Goal: Transaction & Acquisition: Purchase product/service

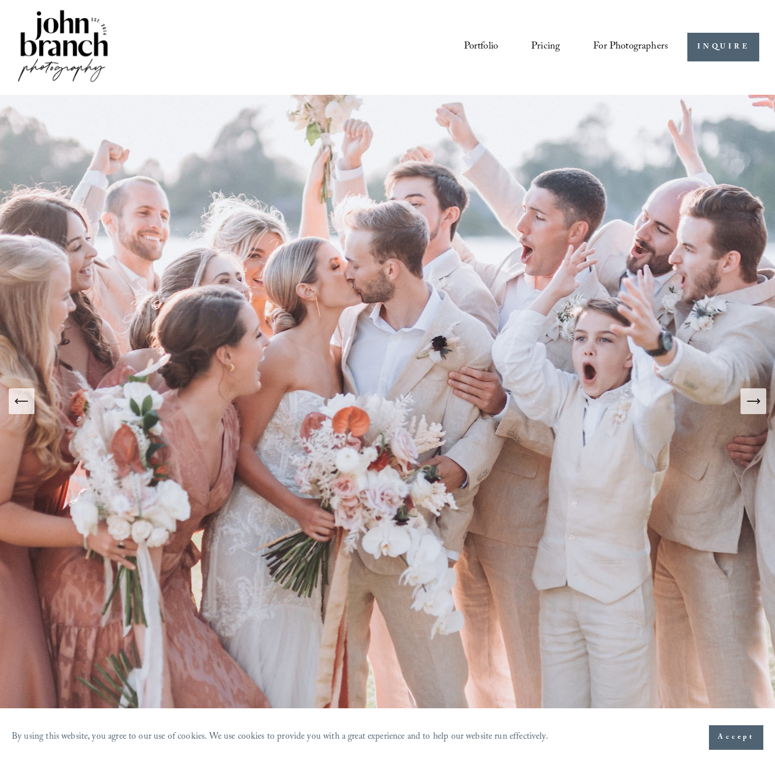
click at [752, 400] on icon "Next Slide" at bounding box center [753, 401] width 16 height 16
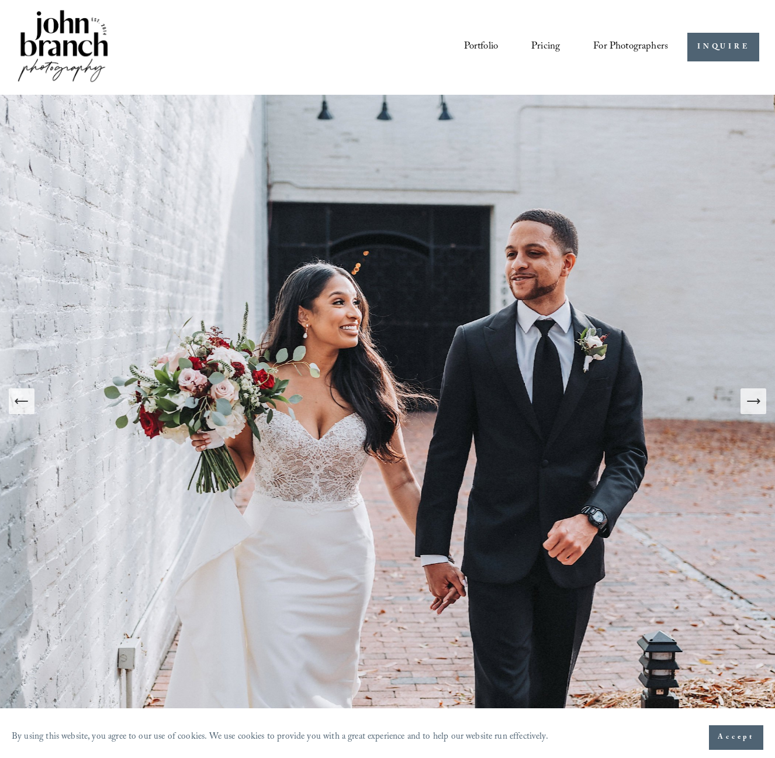
click at [542, 46] on link "Pricing" at bounding box center [545, 47] width 29 height 22
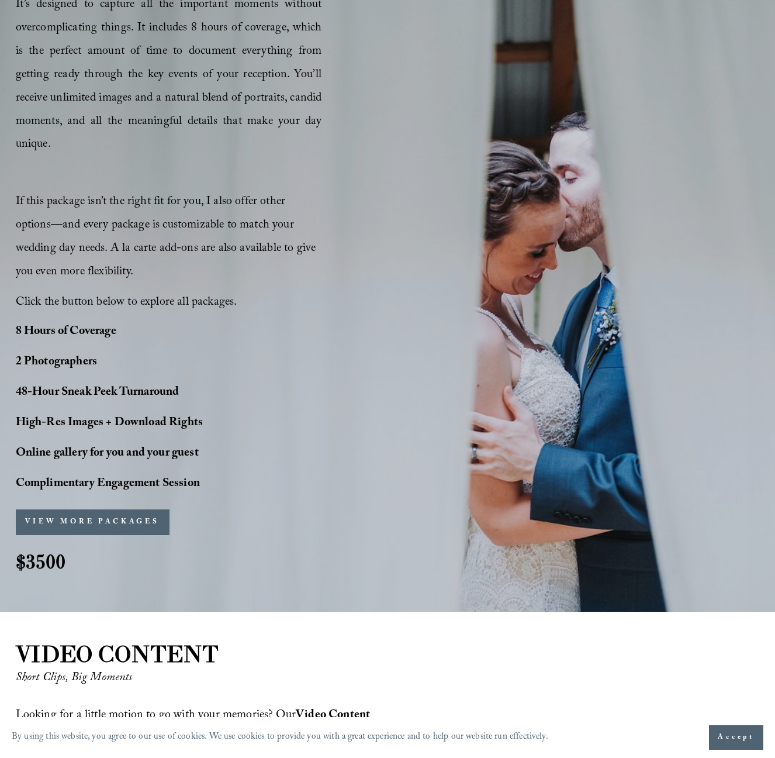
scroll to position [842, 0]
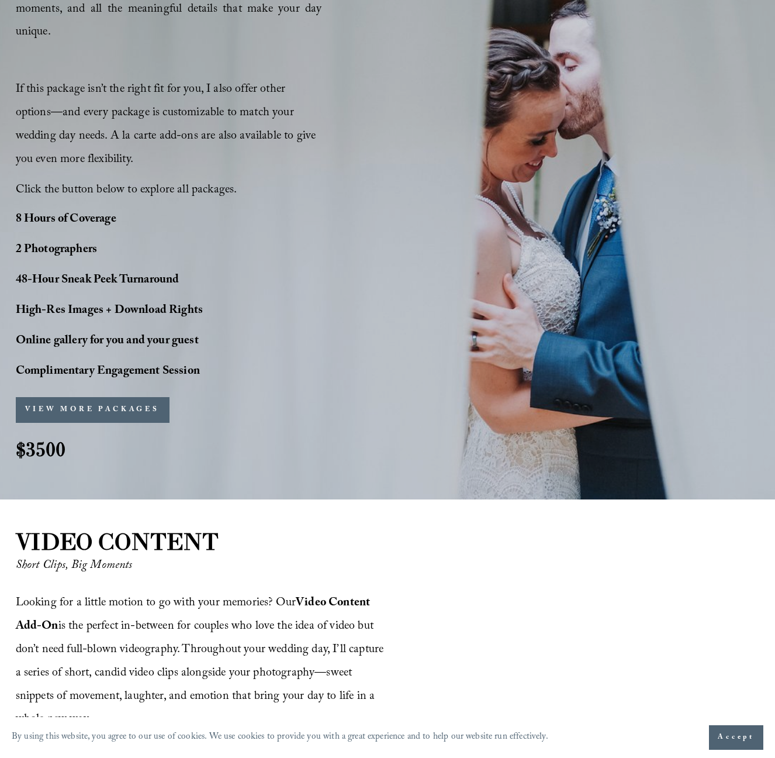
click at [98, 397] on button "VIEW MORE PACKAGES" at bounding box center [93, 410] width 154 height 26
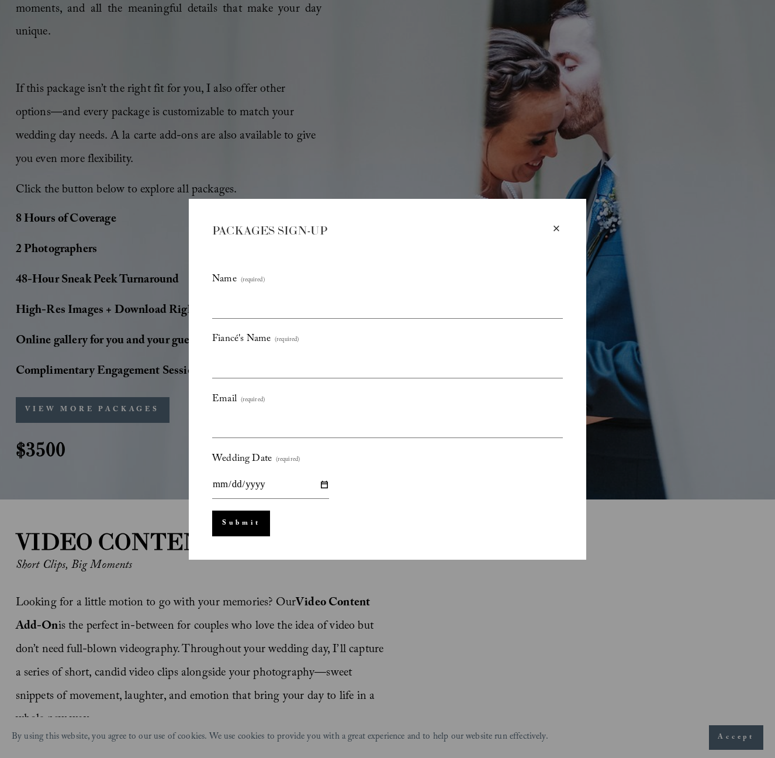
click at [100, 309] on div "× PACKAGES SIGN-UP Name (required) Fiancé's Name (required) Email (required) We…" at bounding box center [387, 379] width 775 height 758
click at [556, 227] on div "×" at bounding box center [556, 228] width 13 height 13
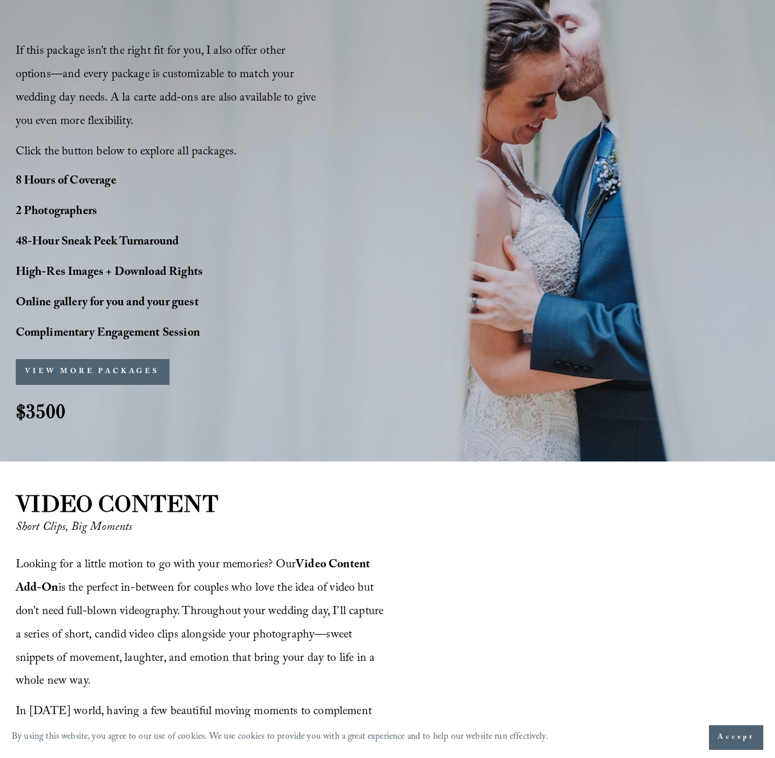
scroll to position [849, 0]
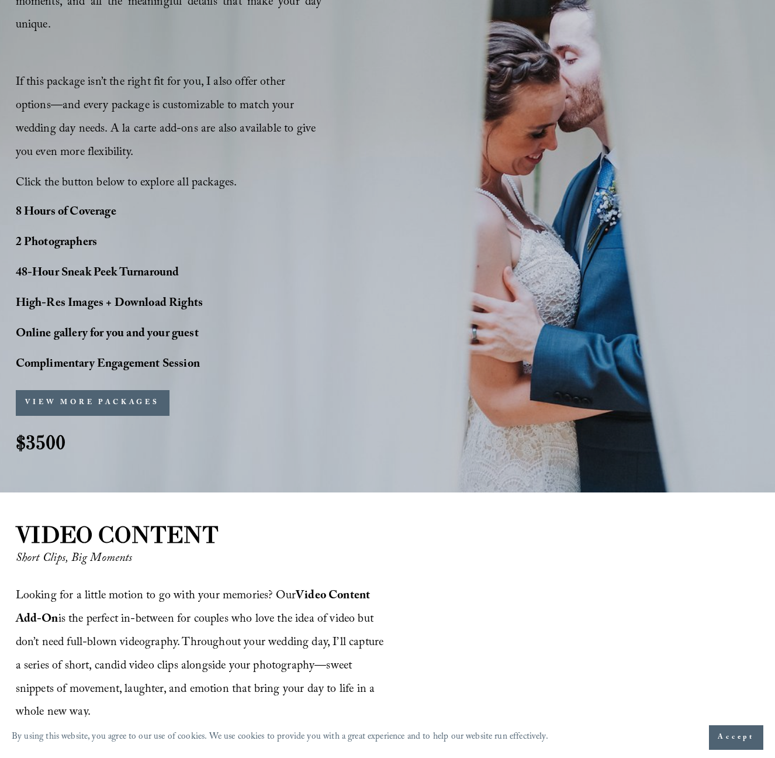
click at [730, 727] on button "Accept" at bounding box center [736, 737] width 54 height 25
click at [87, 390] on button "VIEW MORE PACKAGES" at bounding box center [93, 403] width 154 height 26
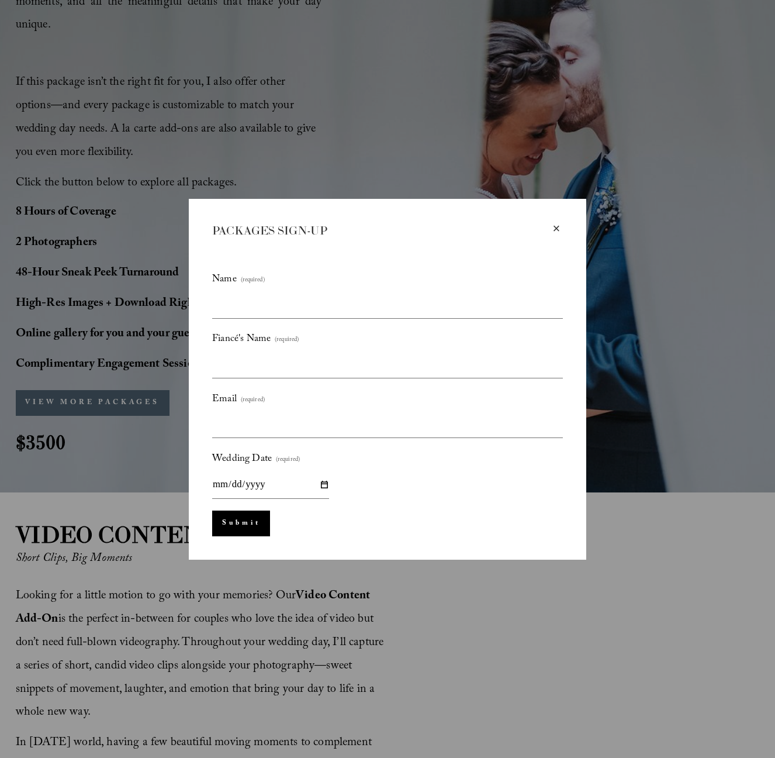
click at [93, 342] on div "× PACKAGES SIGN-UP Name (required) Fiancé's Name (required) Email (required) We…" at bounding box center [387, 379] width 775 height 758
click at [557, 227] on div "×" at bounding box center [556, 228] width 13 height 13
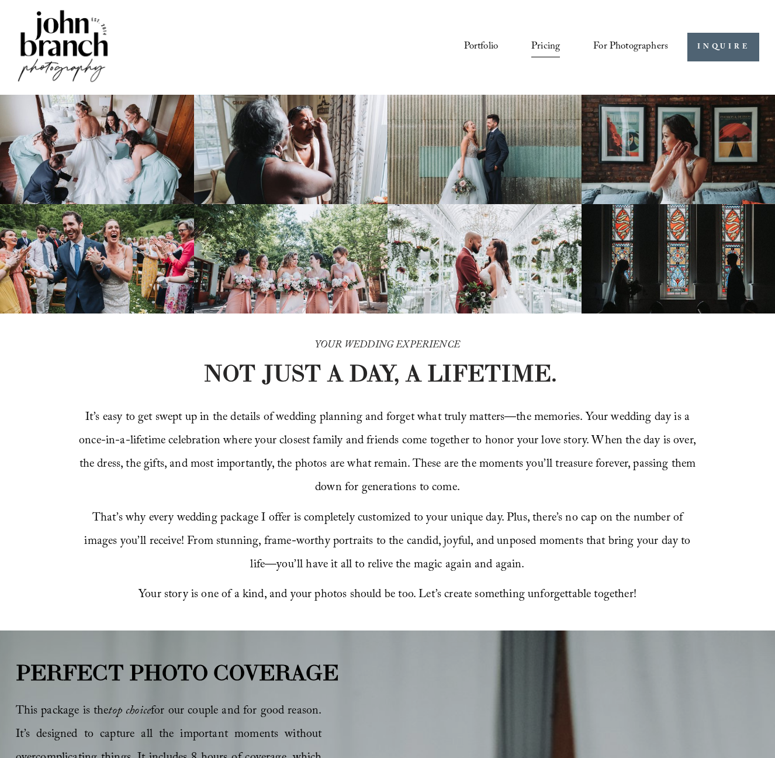
scroll to position [0, 0]
click at [720, 49] on link "INQUIRE" at bounding box center [724, 47] width 72 height 29
click at [471, 46] on link "Portfolio" at bounding box center [481, 47] width 34 height 22
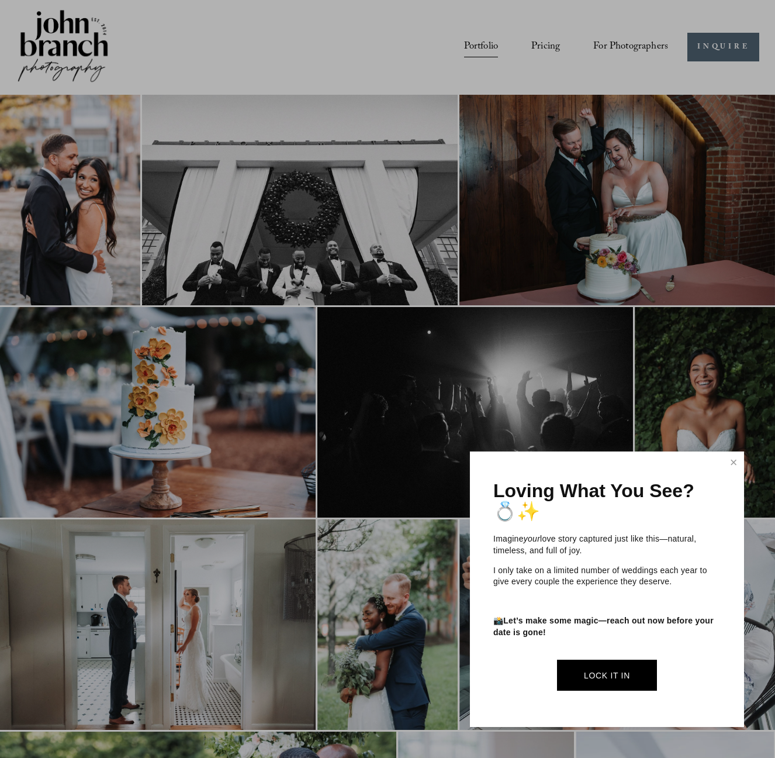
click at [545, 46] on div at bounding box center [387, 379] width 775 height 758
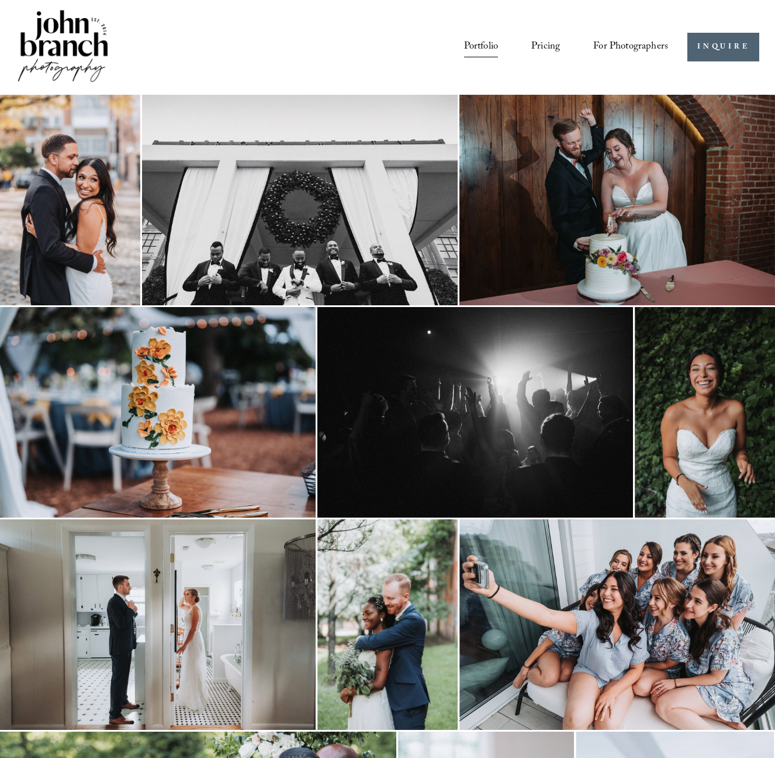
click at [544, 47] on link "Pricing" at bounding box center [545, 47] width 29 height 22
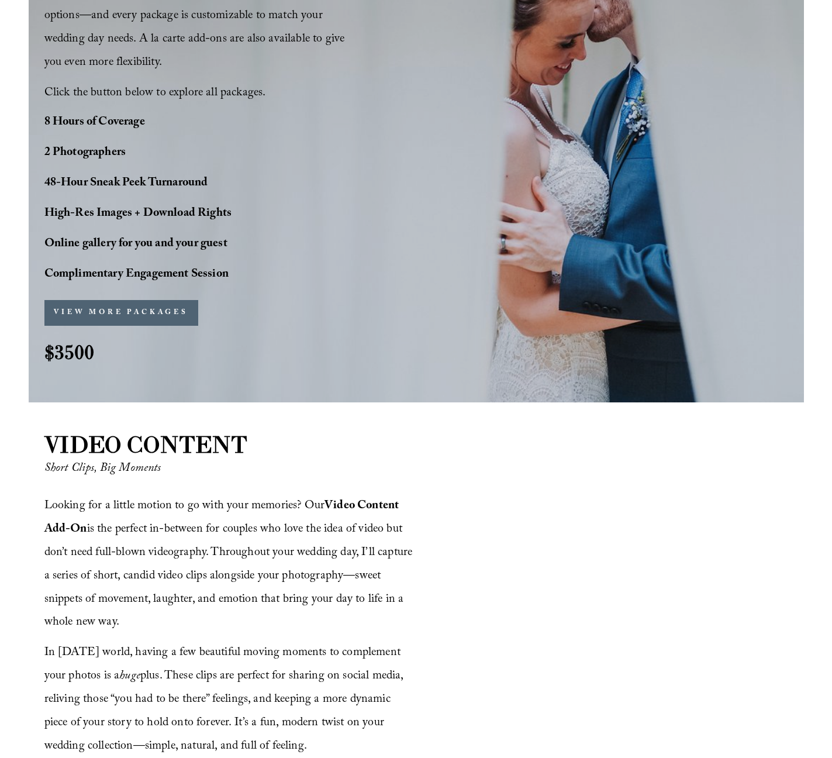
scroll to position [937, 0]
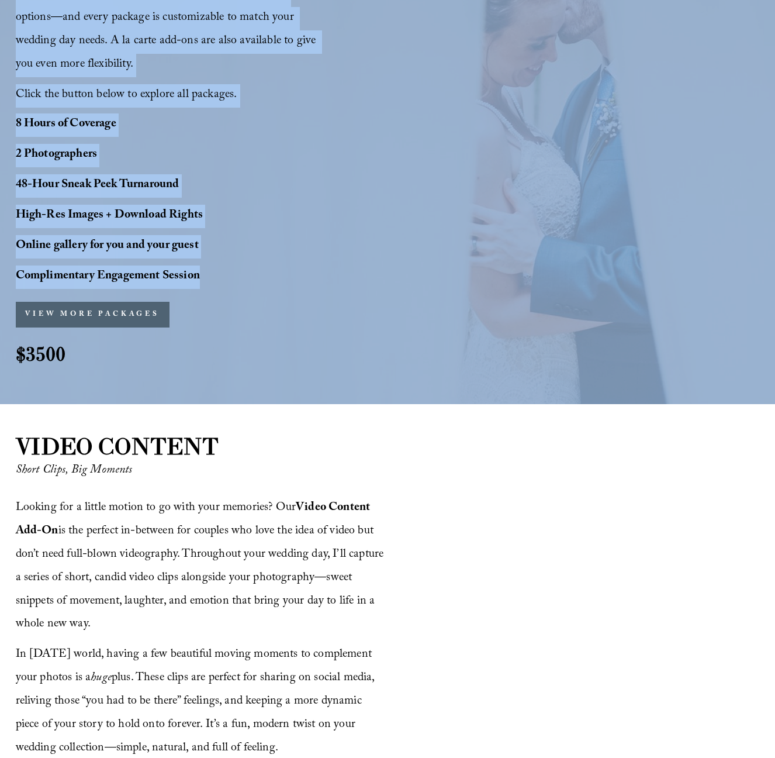
drag, startPoint x: 312, startPoint y: 77, endPoint x: 225, endPoint y: 265, distance: 208.2
click at [225, 266] on article at bounding box center [387, 592] width 775 height 3059
copy article "YOUR WEDDING EXPERIENCE NOT JUST A DAY, A LIFETIME. It’s easy to get swept up i…"
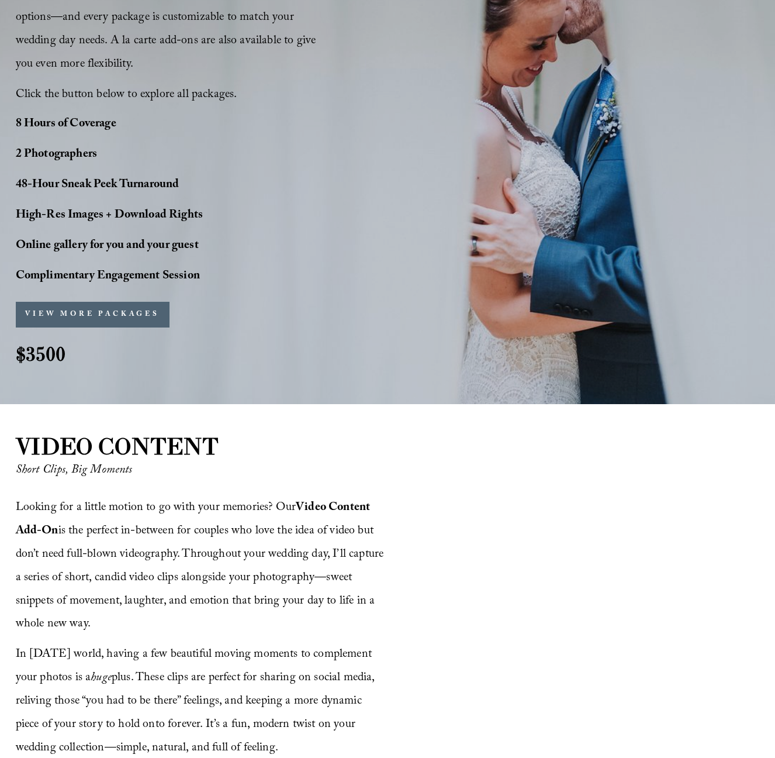
drag, startPoint x: 128, startPoint y: 48, endPoint x: 127, endPoint y: 40, distance: 7.6
click at [127, 49] on span "If this package isn’t the right fit for you, I also offer other options—and eve…" at bounding box center [167, 30] width 303 height 90
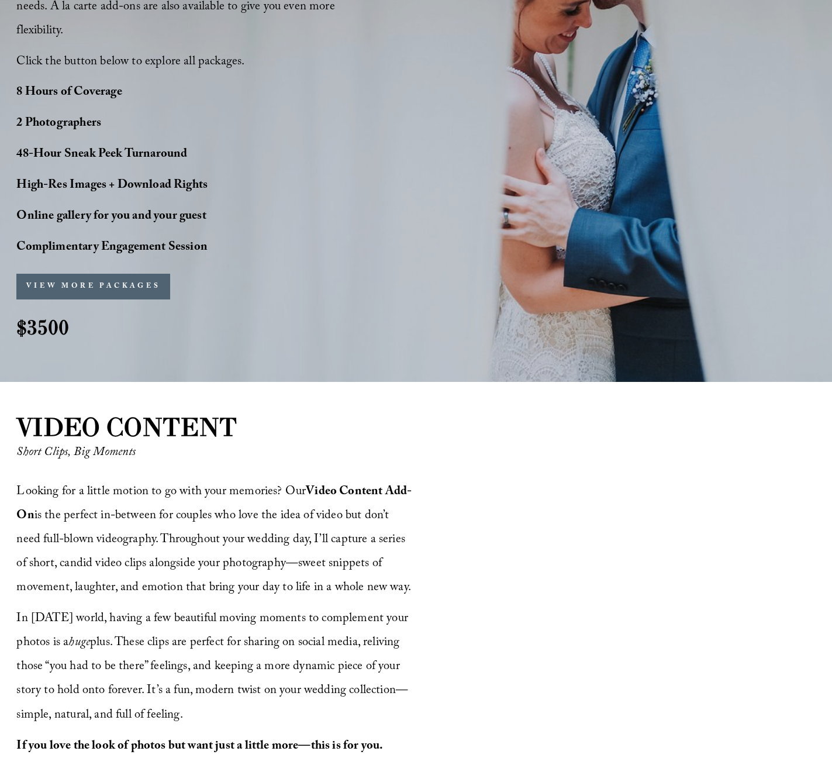
scroll to position [954, 0]
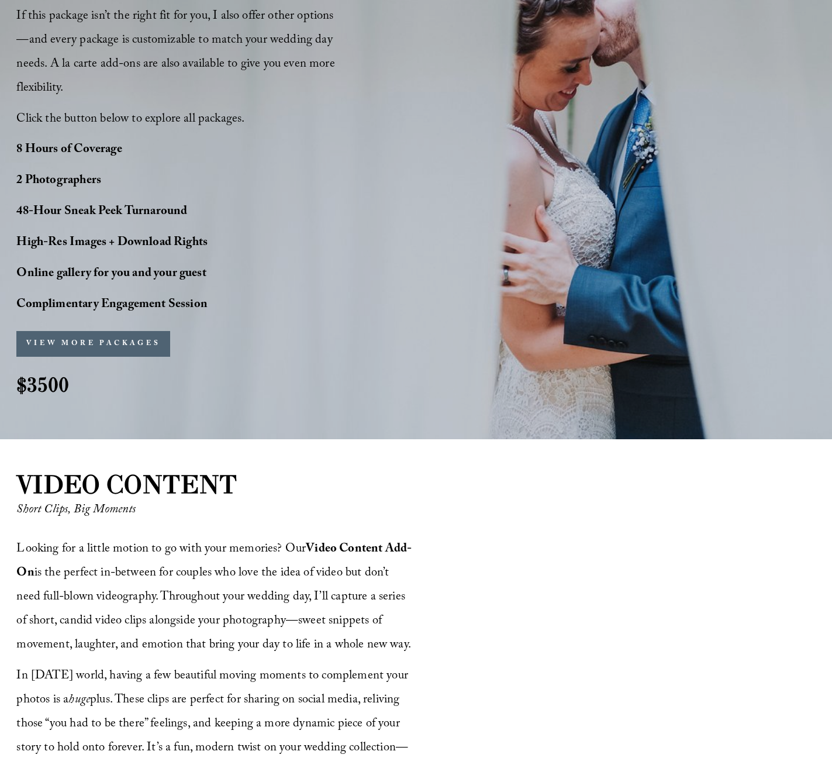
click at [80, 343] on button "VIEW MORE PACKAGES" at bounding box center [93, 344] width 154 height 26
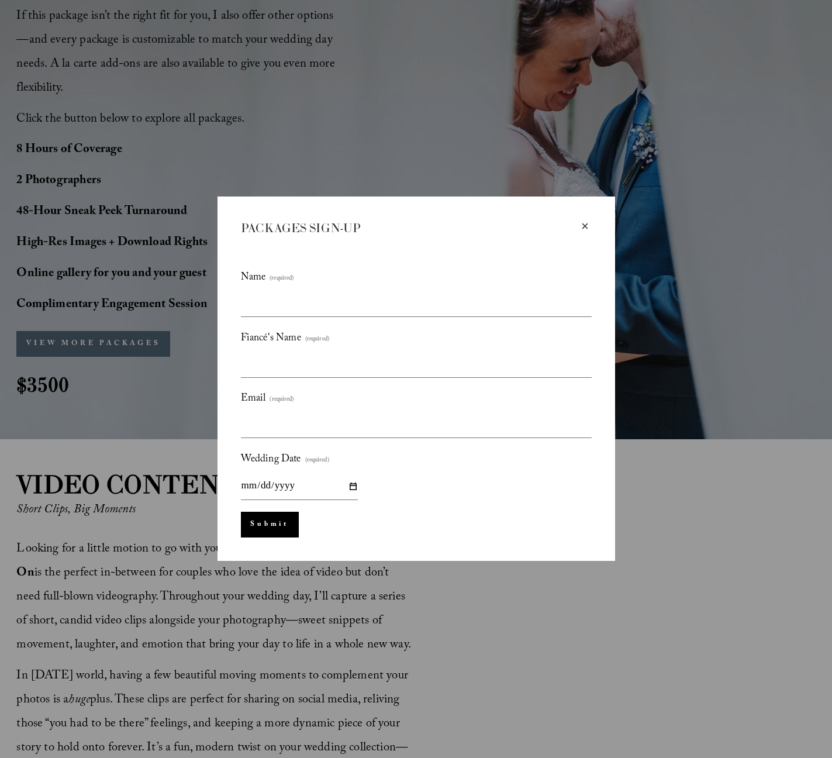
click at [582, 223] on div "×" at bounding box center [585, 226] width 13 height 13
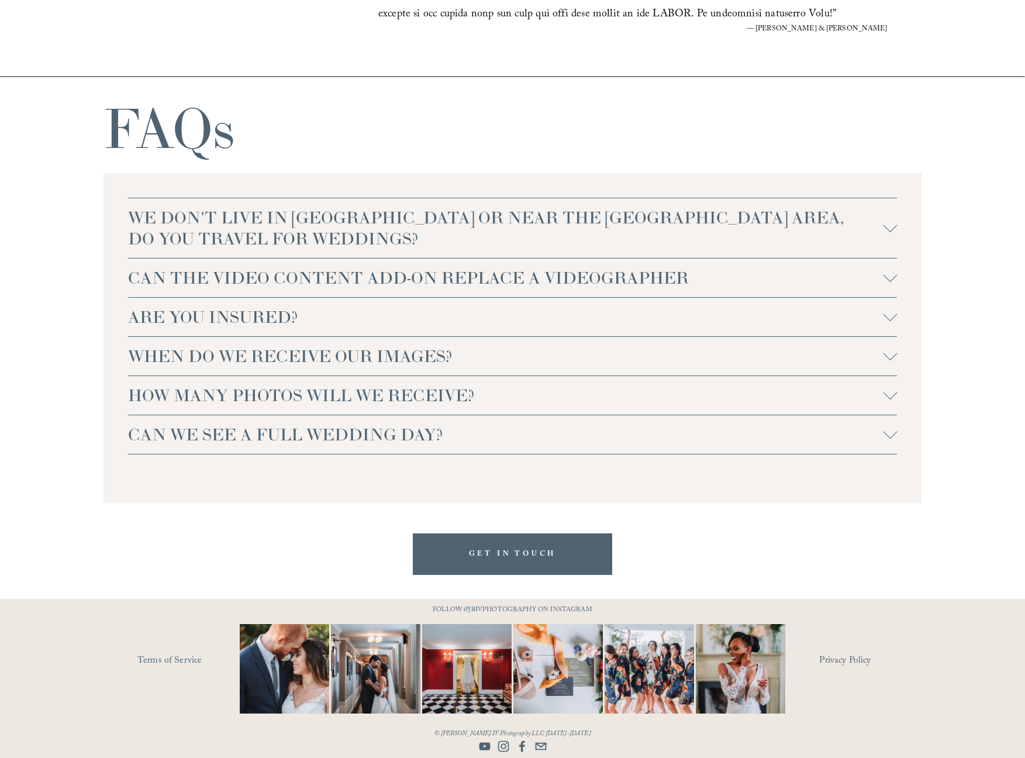
scroll to position [2386, 0]
click at [322, 316] on span "ARE YOU INSURED?" at bounding box center [505, 316] width 755 height 21
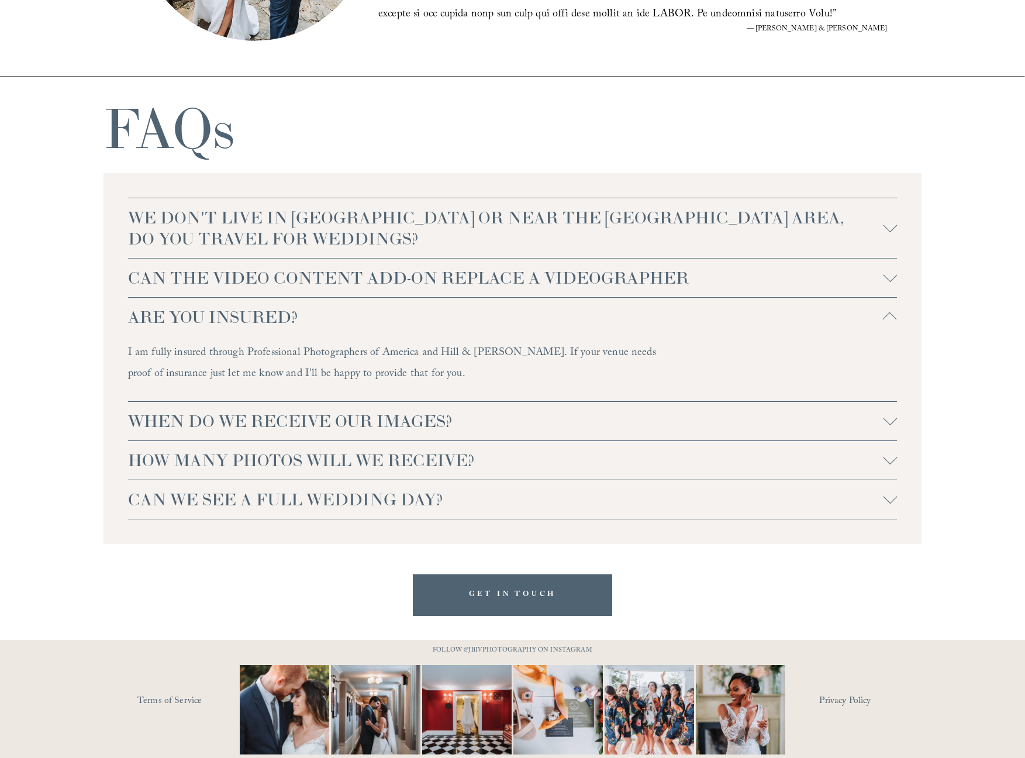
click at [355, 412] on span "WHEN DO WE RECEIVE OUR IMAGES?" at bounding box center [505, 420] width 755 height 21
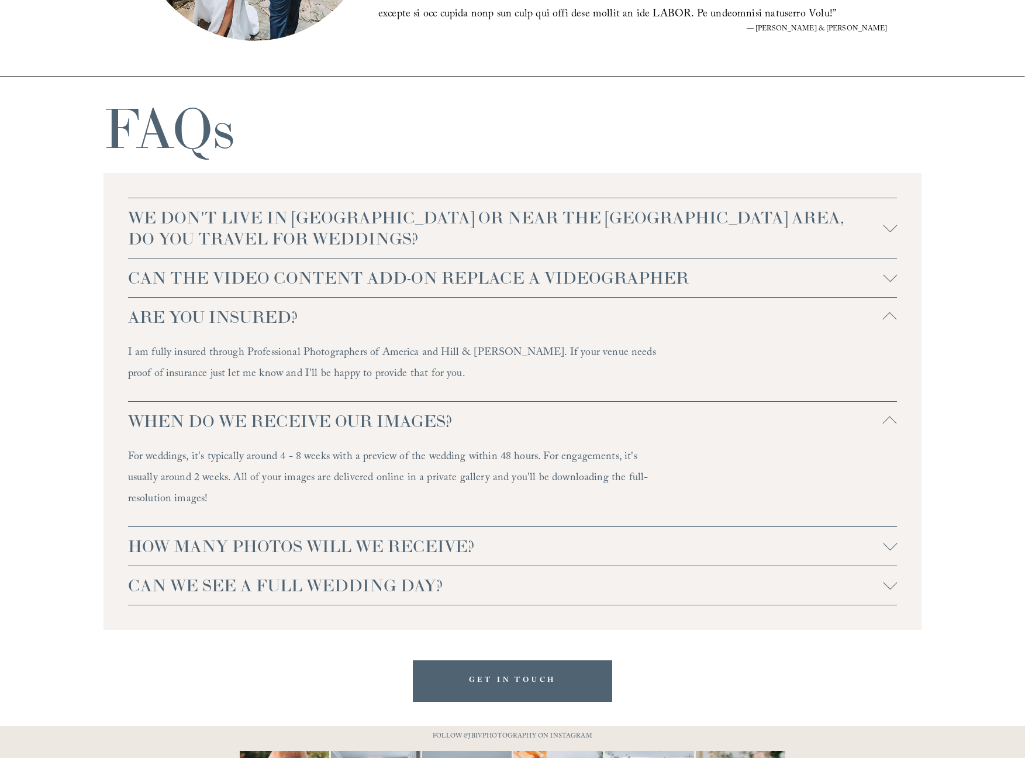
click at [346, 541] on span "HOW MANY PHOTOS WILL WE RECEIVE?" at bounding box center [505, 546] width 755 height 21
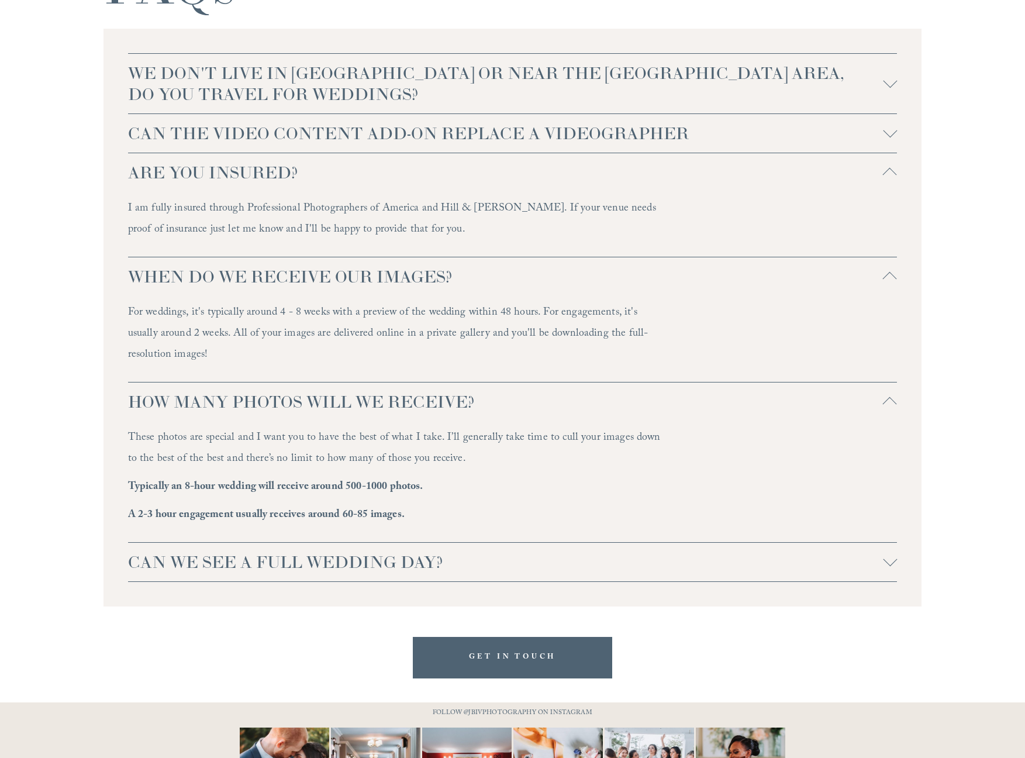
scroll to position [2532, 0]
click at [335, 561] on span "CAN WE SEE A FULL WEDDING DAY?" at bounding box center [505, 560] width 755 height 21
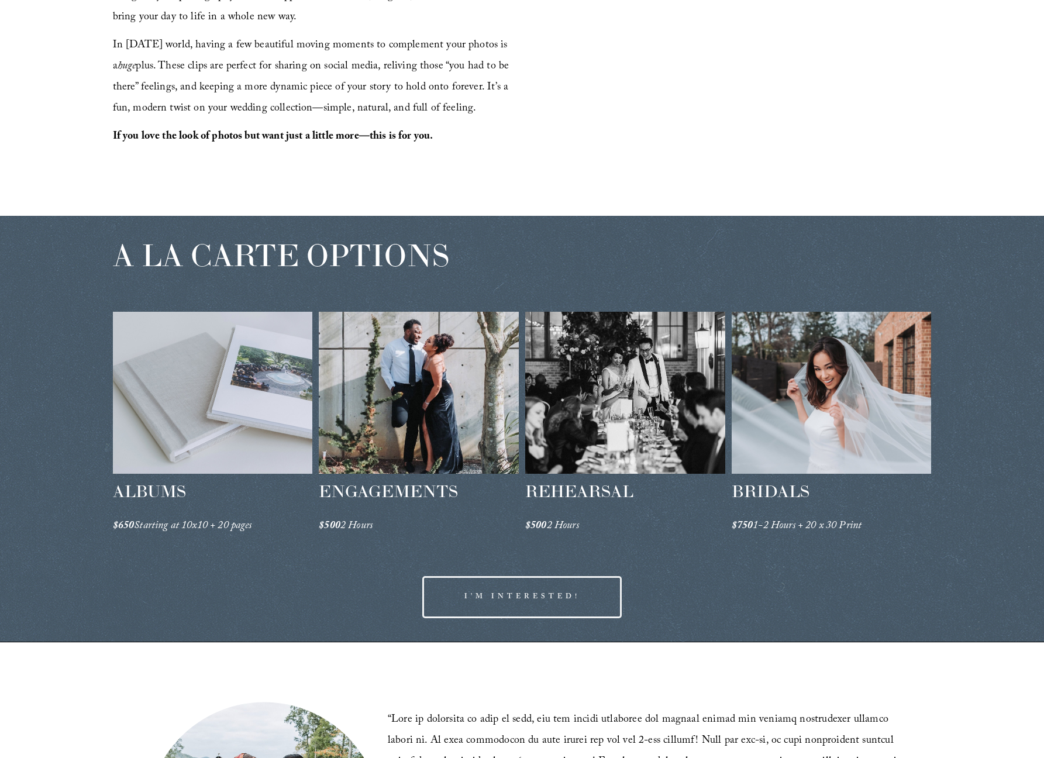
scroll to position [1539, 0]
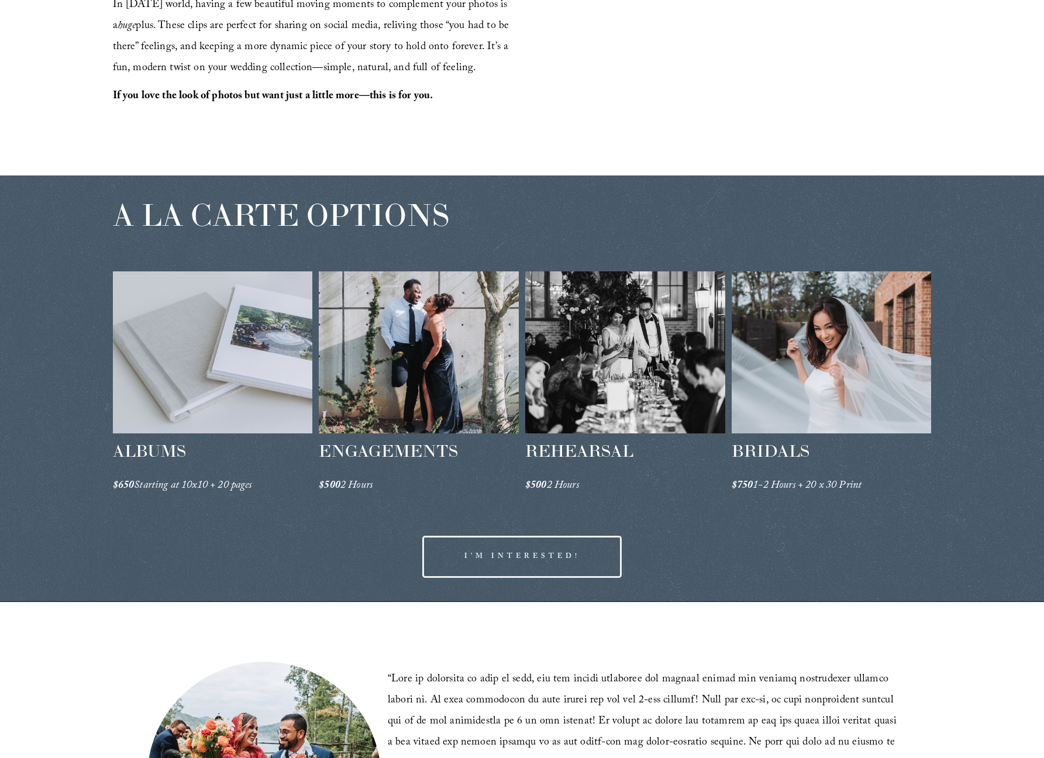
click at [365, 396] on div at bounding box center [419, 352] width 200 height 162
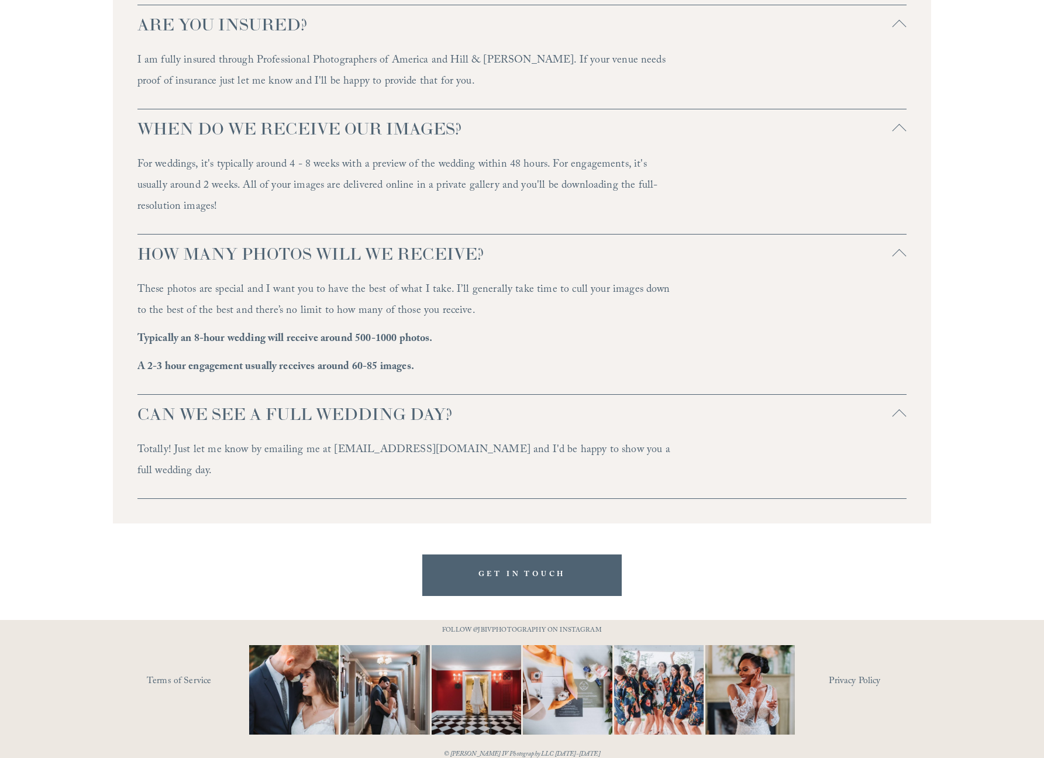
scroll to position [2685, 0]
click at [536, 555] on link "GET IN TOUCH" at bounding box center [522, 576] width 200 height 42
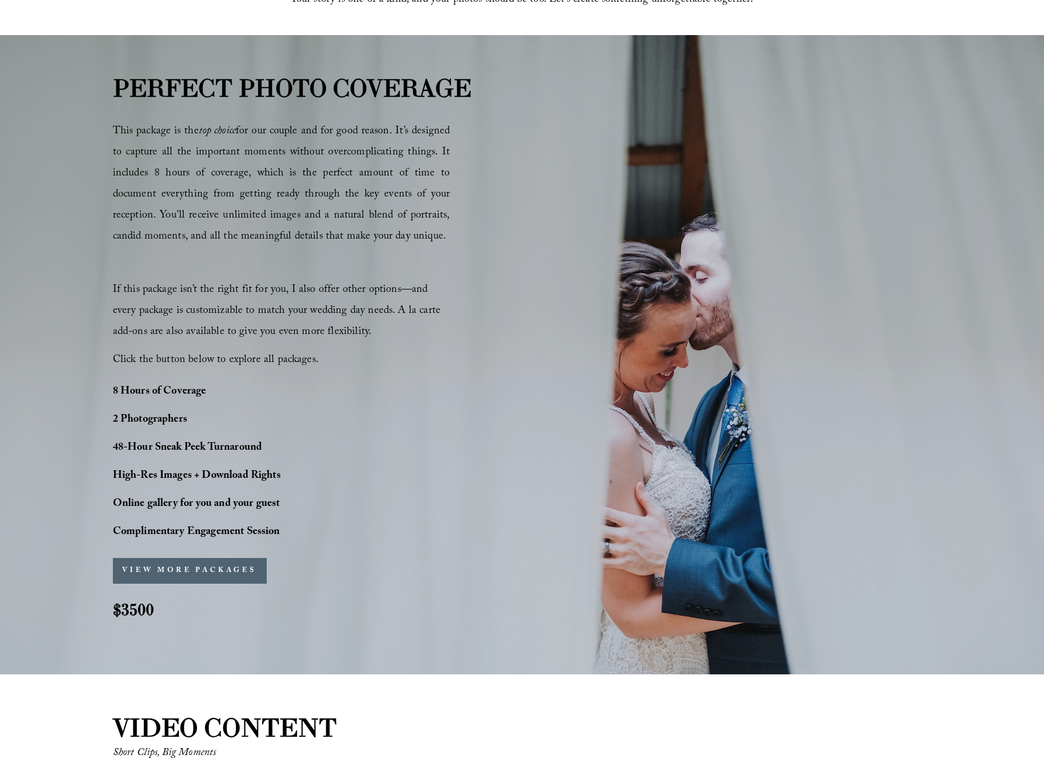
scroll to position [641, 0]
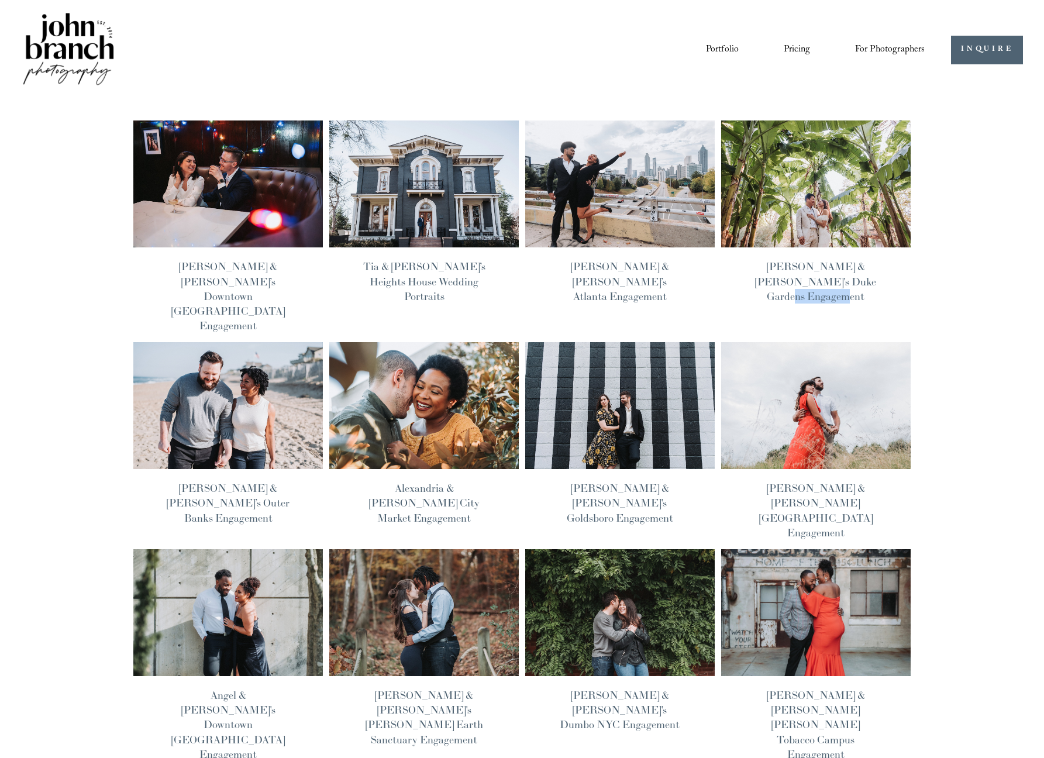
drag, startPoint x: 870, startPoint y: 282, endPoint x: 807, endPoint y: 286, distance: 62.7
click at [810, 284] on h1 "Francesca & George's Duke Gardens Engagement" at bounding box center [815, 281] width 123 height 44
copy link "Engagement"
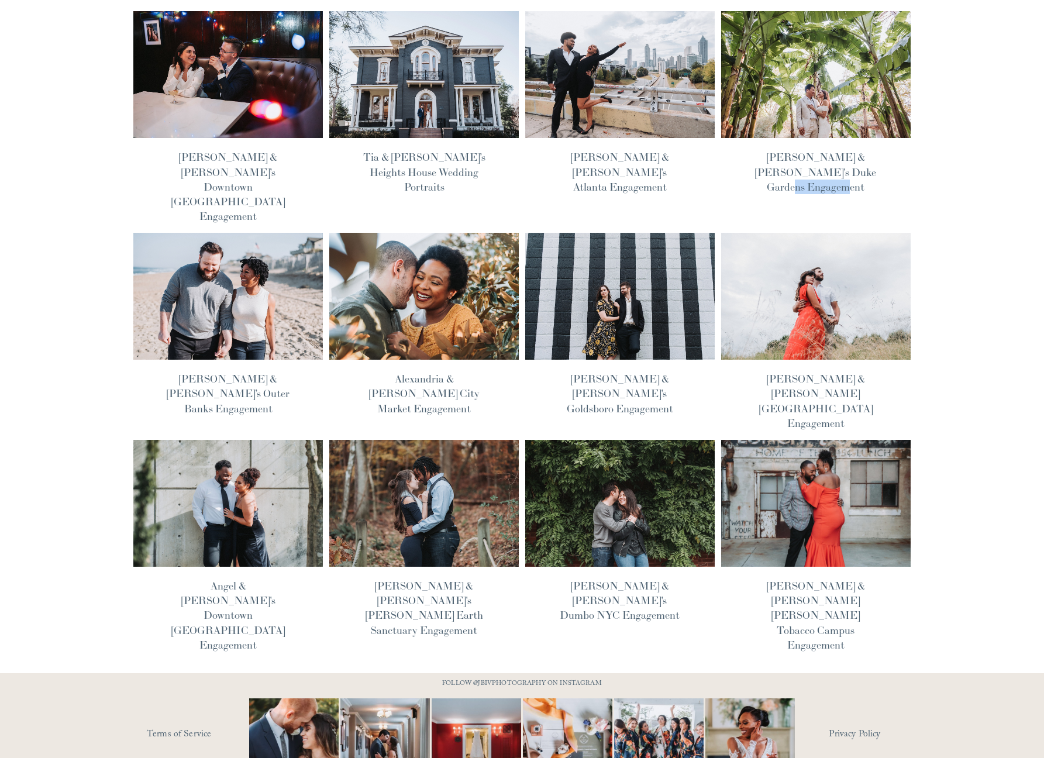
scroll to position [109, 0]
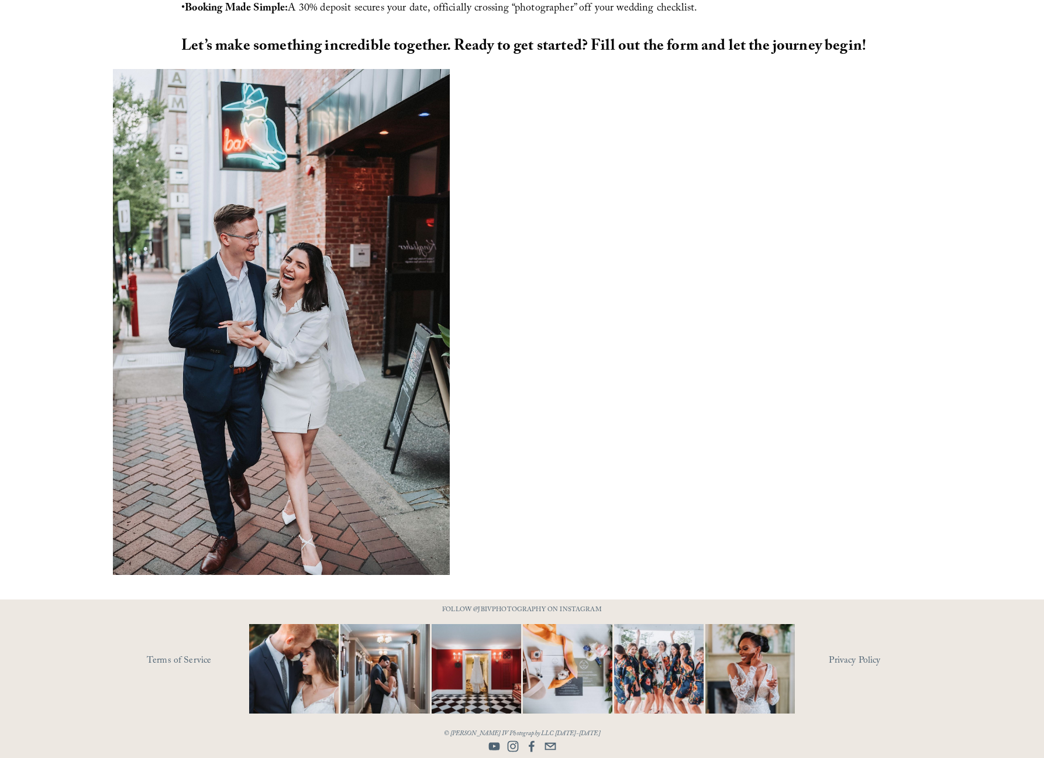
scroll to position [680, 0]
